Goal: Task Accomplishment & Management: Use online tool/utility

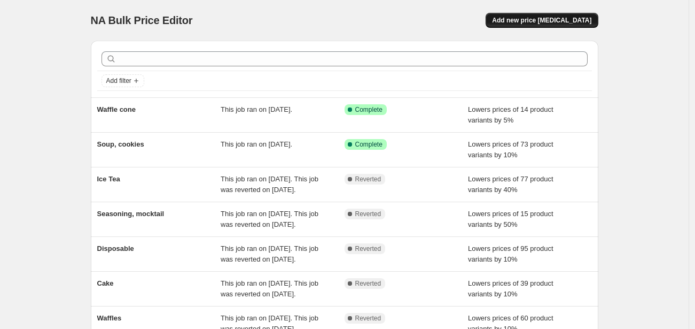
click at [554, 18] on span "Add new price [MEDICAL_DATA]" at bounding box center [541, 20] width 99 height 9
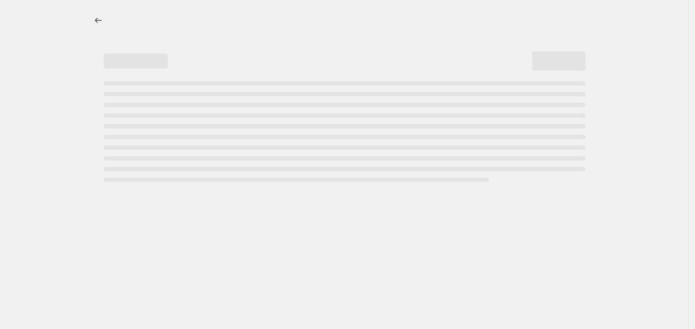
select select "percentage"
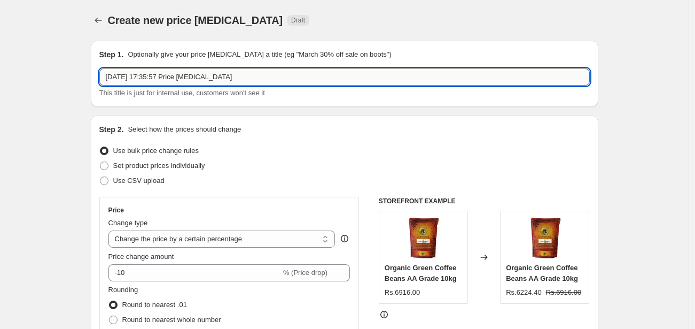
click at [196, 78] on input "[DATE] 17:35:57 Price [MEDICAL_DATA]" at bounding box center [344, 76] width 491 height 17
type input "F"
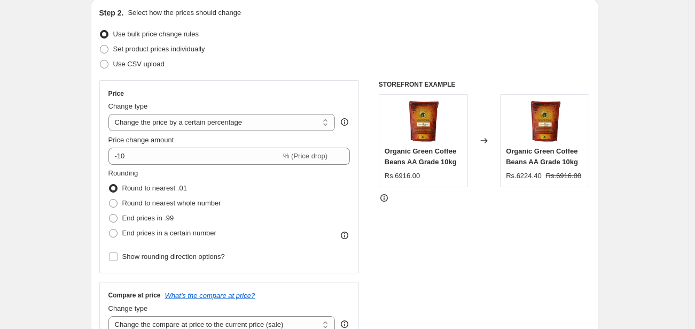
scroll to position [119, 0]
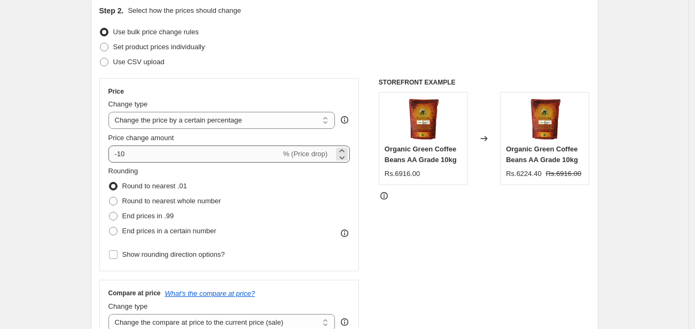
type input "Glassware"
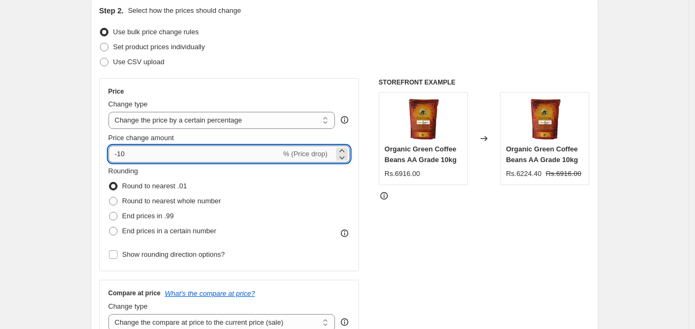
click at [168, 153] on input "-10" at bounding box center [195, 153] width 173 height 17
type input "-1"
type input "-20"
click at [466, 230] on div "STOREFRONT EXAMPLE Organic Green Coffee Beans AA Grade 10kg Rs.6916.00 Changed …" at bounding box center [484, 209] width 211 height 262
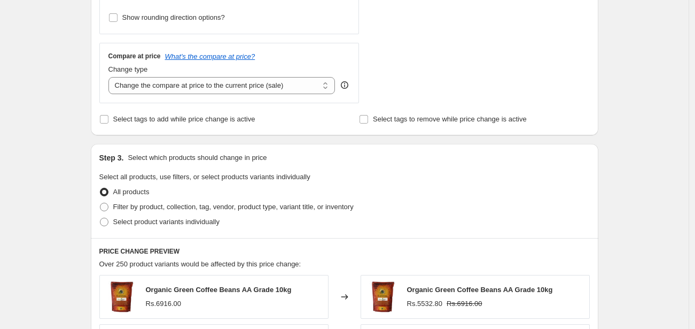
scroll to position [356, 0]
click at [159, 207] on span "Filter by product, collection, tag, vendor, product type, variant title, or inv…" at bounding box center [233, 206] width 241 height 8
click at [100, 203] on input "Filter by product, collection, tag, vendor, product type, variant title, or inv…" at bounding box center [100, 202] width 1 height 1
radio input "true"
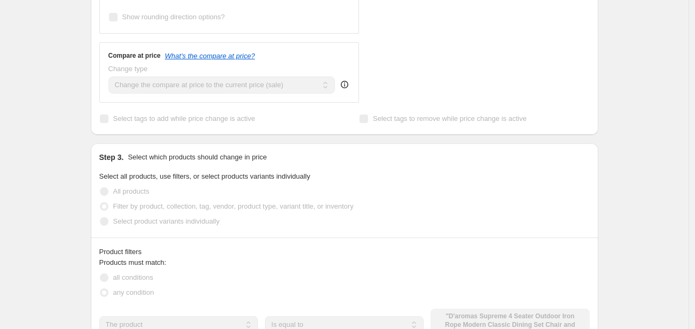
scroll to position [475, 0]
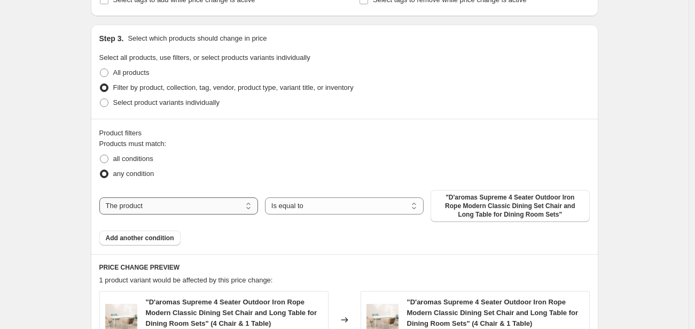
click at [169, 206] on select "The product The product's collection The product's tag The product's vendor The…" at bounding box center [178, 205] width 159 height 17
select select "collection"
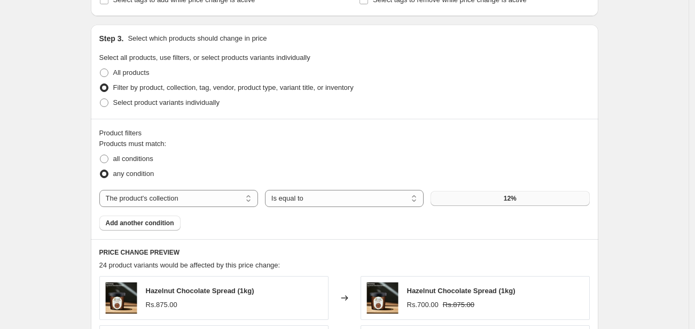
click at [502, 199] on button "12%" at bounding box center [510, 198] width 159 height 15
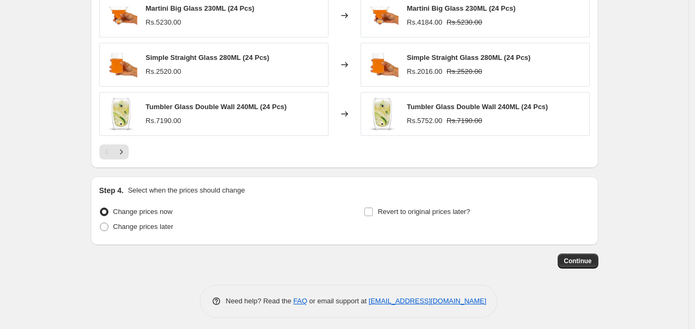
scroll to position [858, 0]
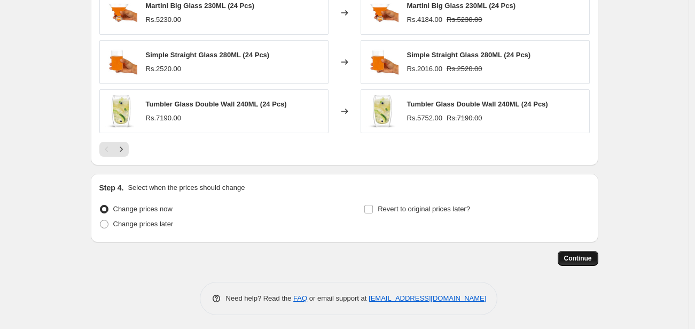
click at [584, 262] on button "Continue" at bounding box center [578, 258] width 41 height 15
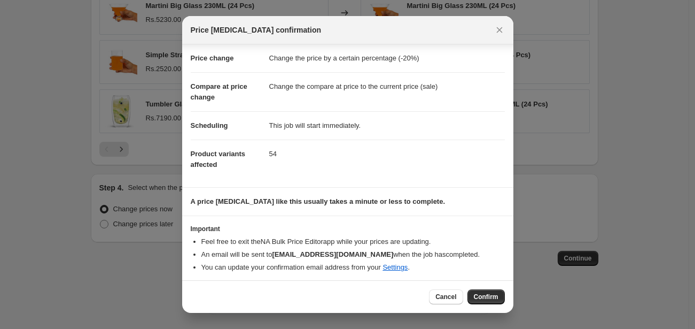
scroll to position [21, 0]
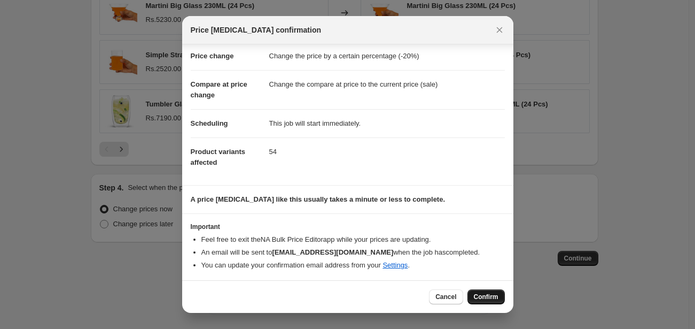
click at [500, 300] on button "Confirm" at bounding box center [486, 296] width 37 height 15
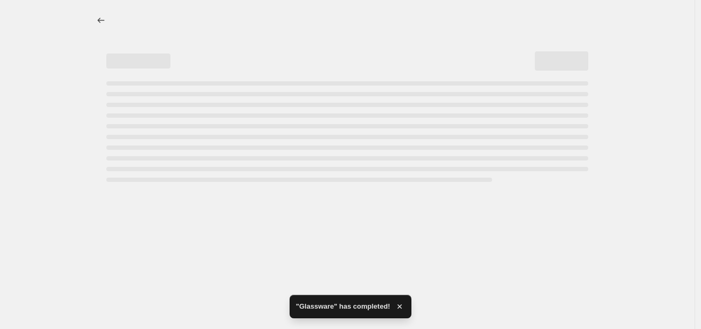
select select "percentage"
select select "collection"
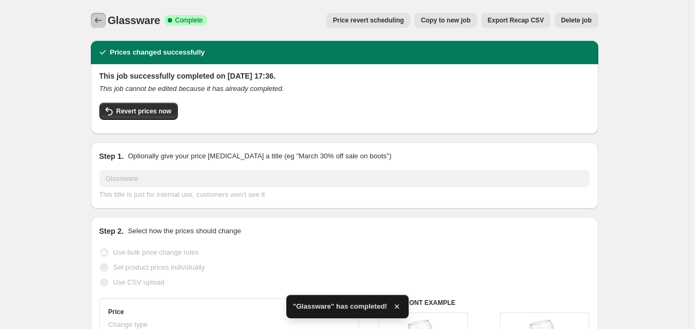
click at [106, 24] on button "Price change jobs" at bounding box center [98, 20] width 15 height 15
